Goal: Go to known website: Access a specific website the user already knows

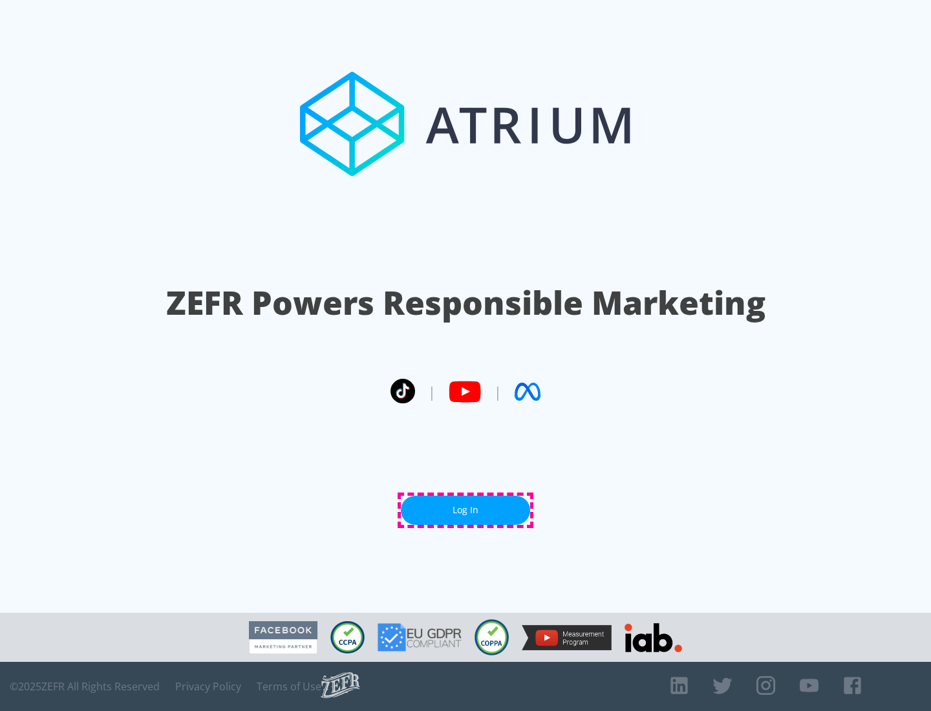
click at [466, 510] on link "Log In" at bounding box center [465, 510] width 129 height 29
